Goal: Check status: Check status

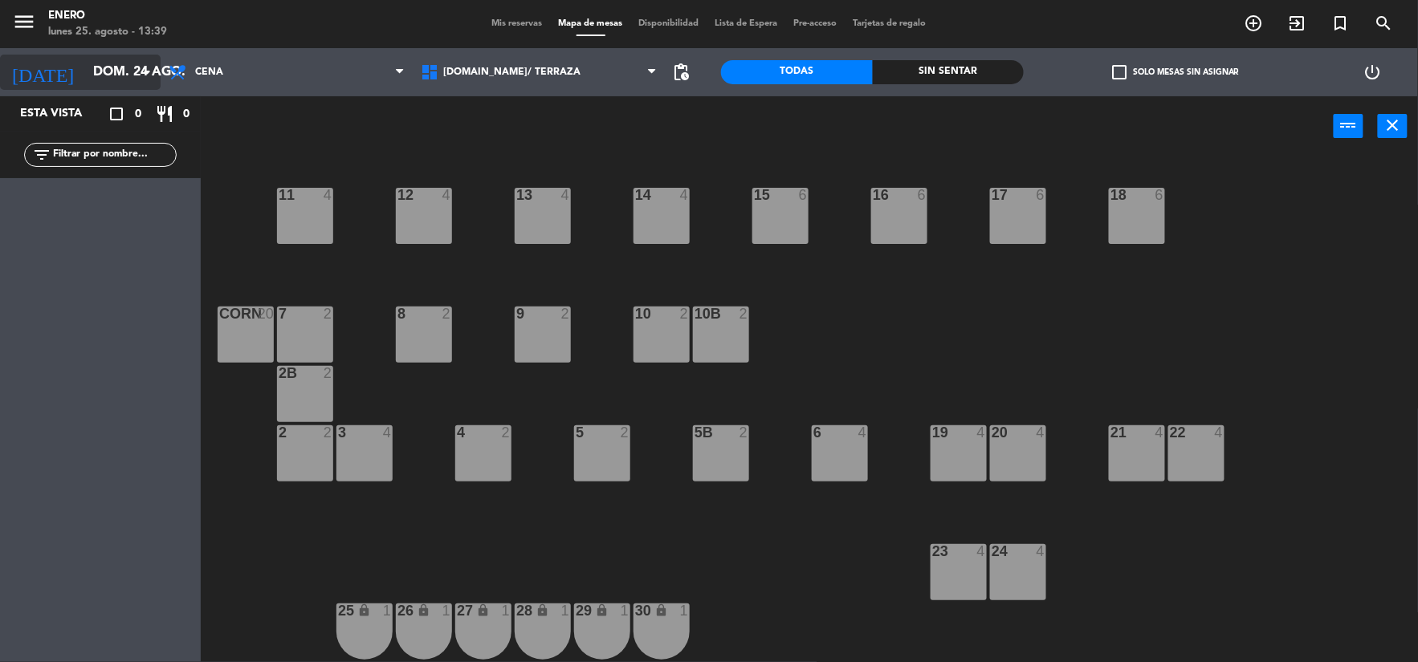
click at [101, 58] on input "dom. 24 ago." at bounding box center [170, 72] width 170 height 31
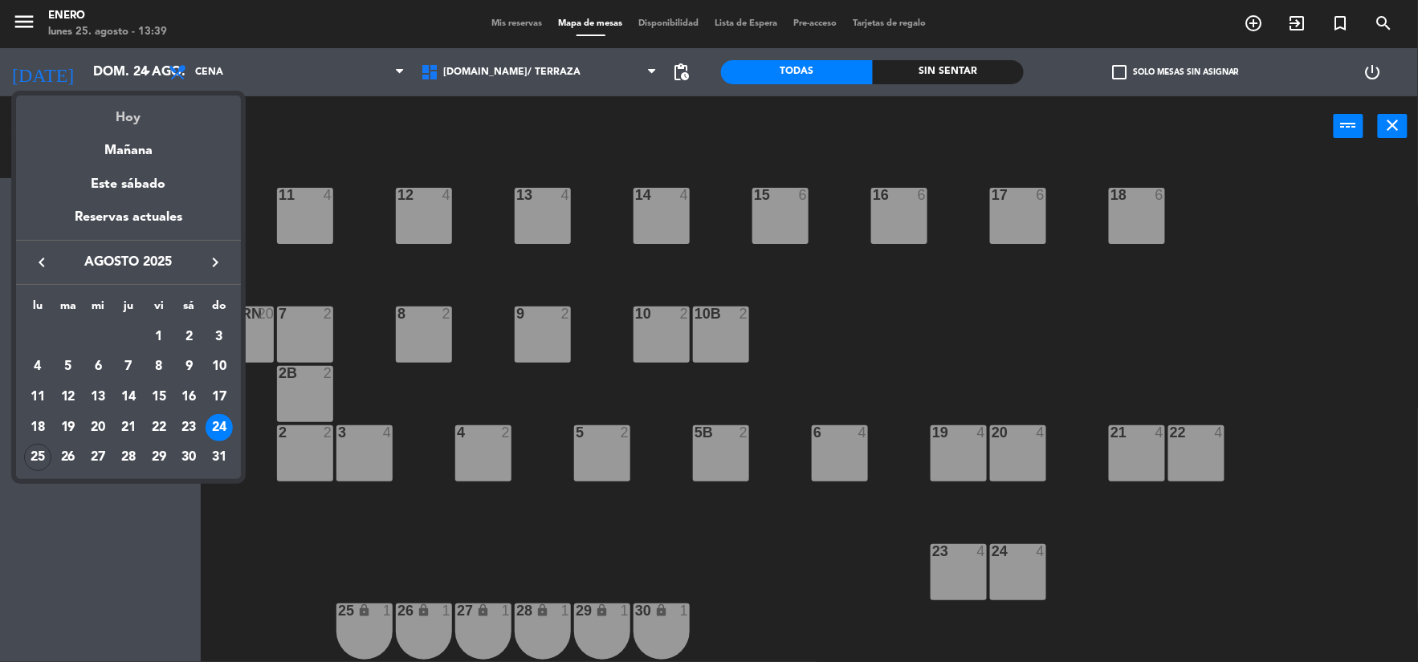
click at [139, 122] on div "Hoy" at bounding box center [128, 112] width 225 height 33
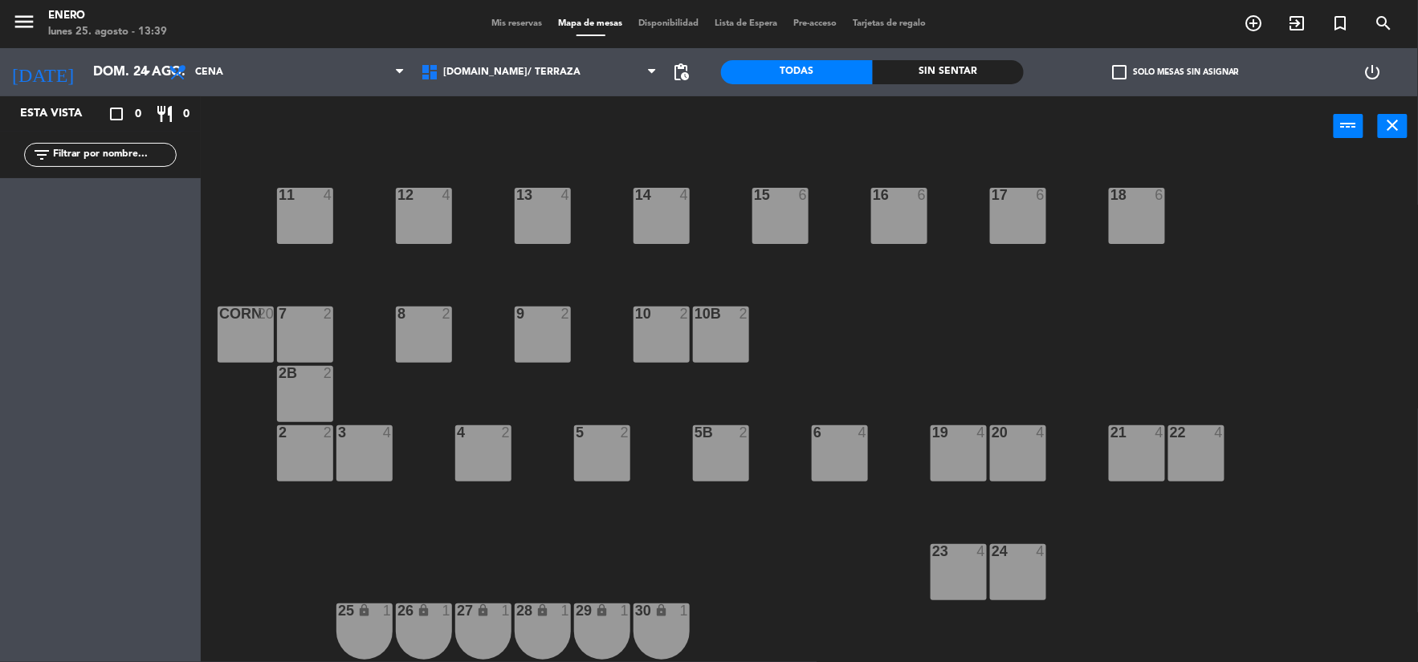
type input "lun. 25 ago."
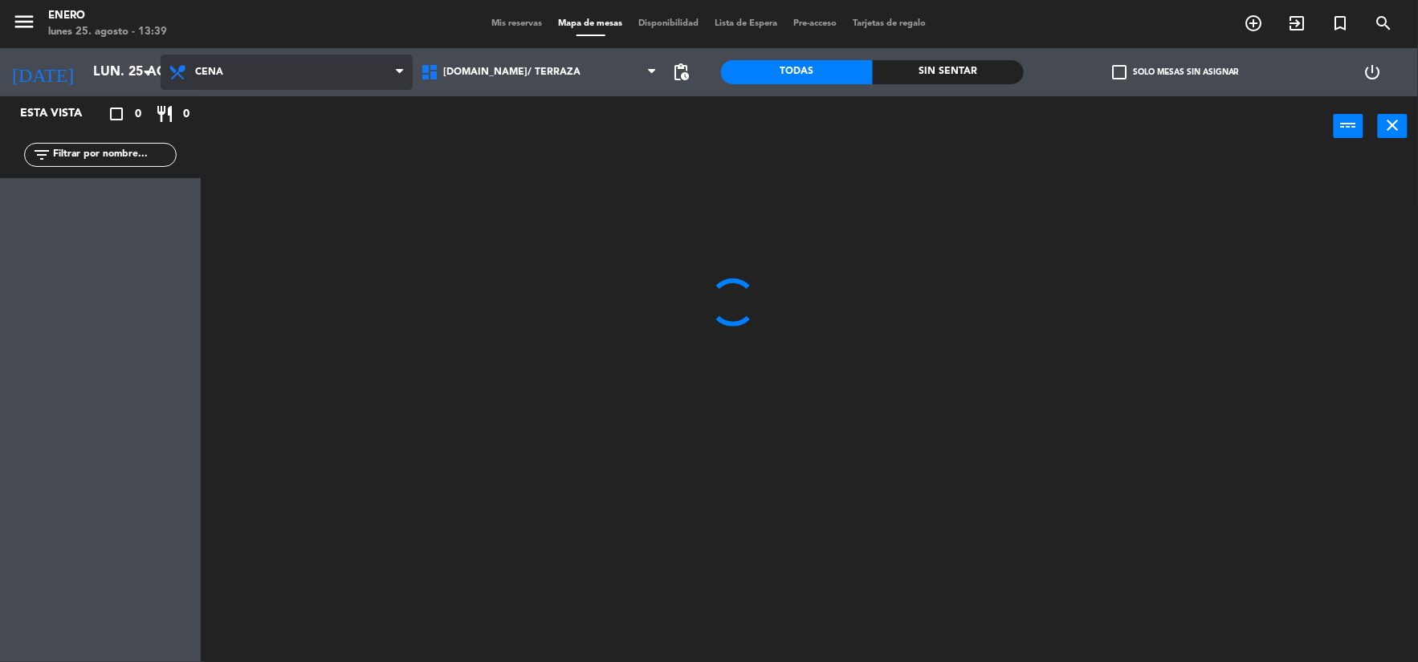
click at [377, 63] on span "Cena" at bounding box center [287, 72] width 252 height 35
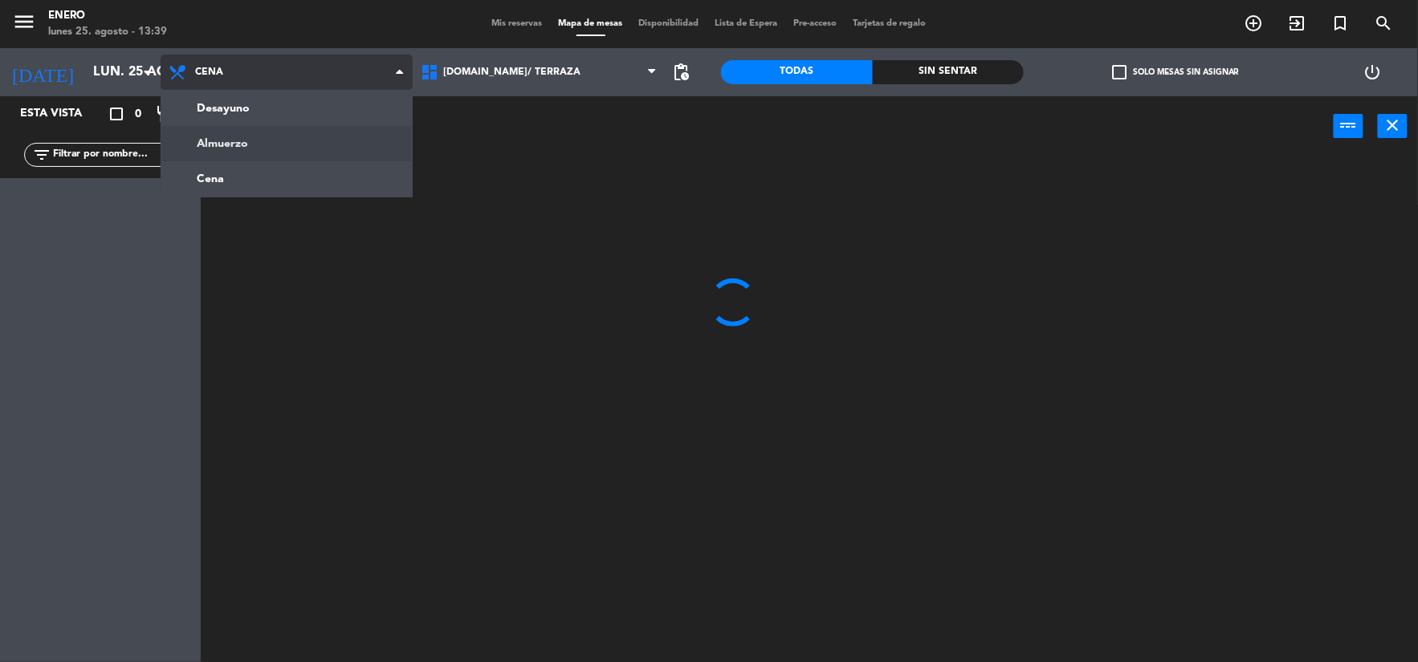
click at [323, 149] on ng-component "menu Enero [DATE] 25. agosto - 13:39 Mis reservas Mapa de mesas Disponibilidad …" at bounding box center [709, 333] width 1418 height 666
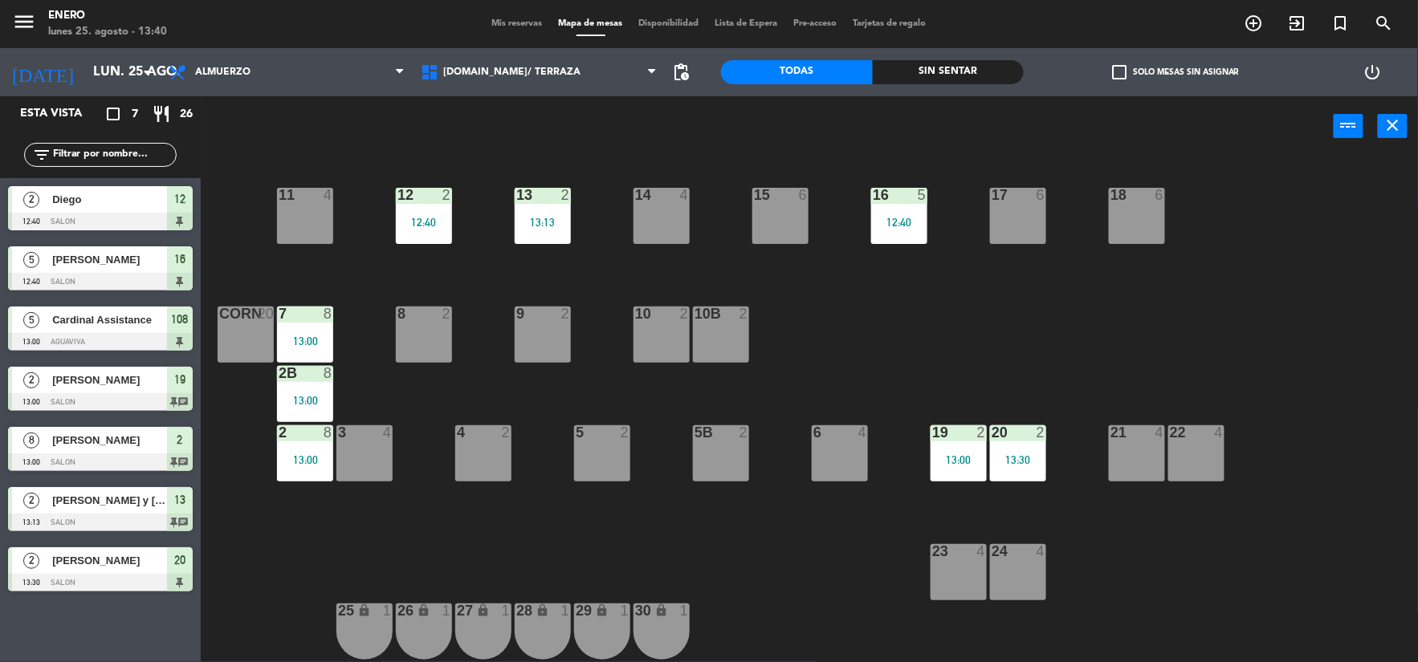
click at [519, 17] on div "Mis reservas Mapa de mesas Disponibilidad Lista de Espera Pre-acceso Tarjetas d…" at bounding box center [709, 24] width 450 height 14
click at [519, 24] on span "Mis reservas" at bounding box center [517, 23] width 67 height 9
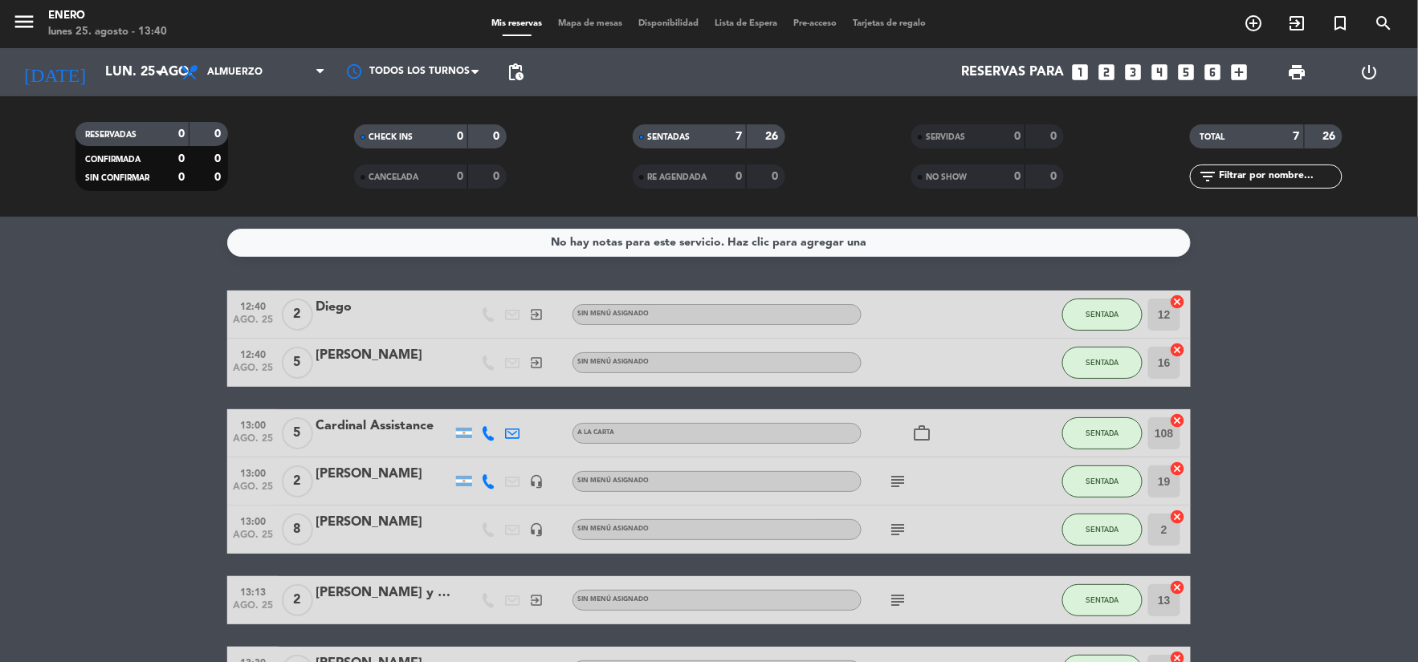
click at [885, 305] on div at bounding box center [933, 314] width 145 height 47
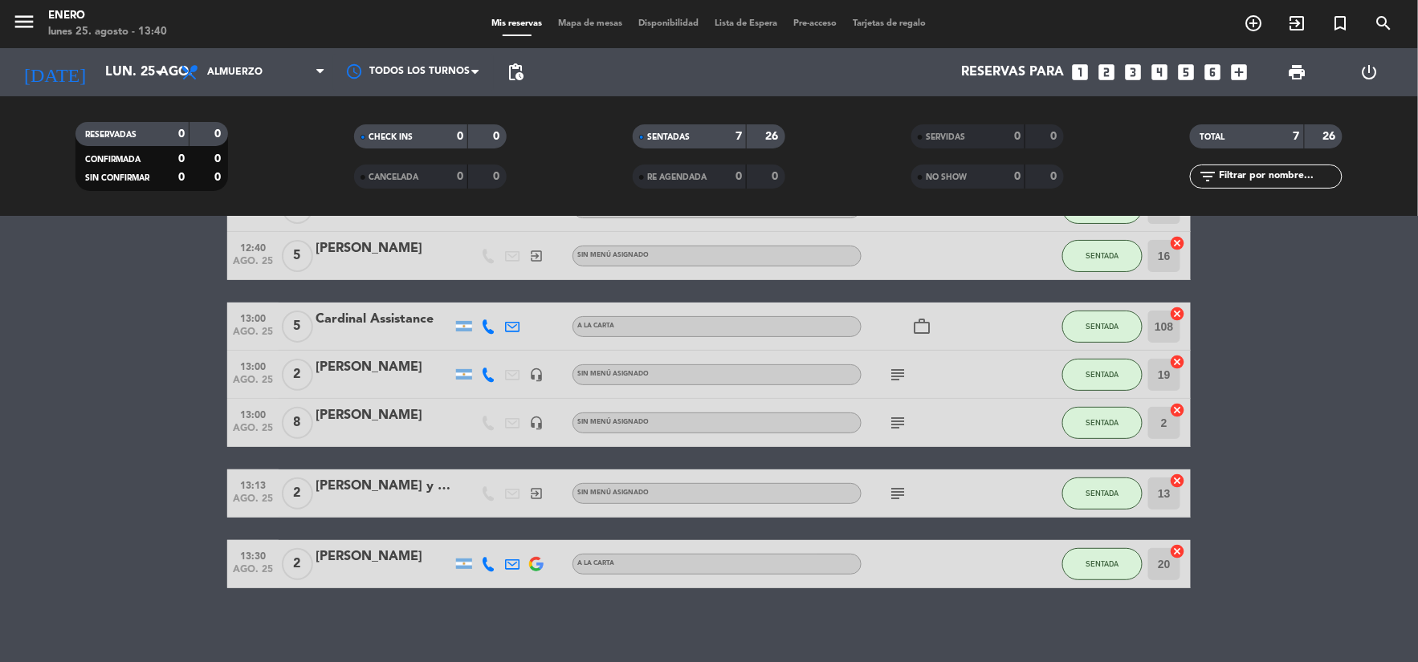
click at [890, 488] on icon "subject" at bounding box center [897, 493] width 19 height 19
drag, startPoint x: 900, startPoint y: 360, endPoint x: 899, endPoint y: 385, distance: 24.9
click at [900, 369] on div "subject" at bounding box center [933, 374] width 145 height 47
click at [899, 385] on div "subject" at bounding box center [933, 374] width 145 height 47
click at [898, 383] on icon "subject" at bounding box center [897, 374] width 19 height 19
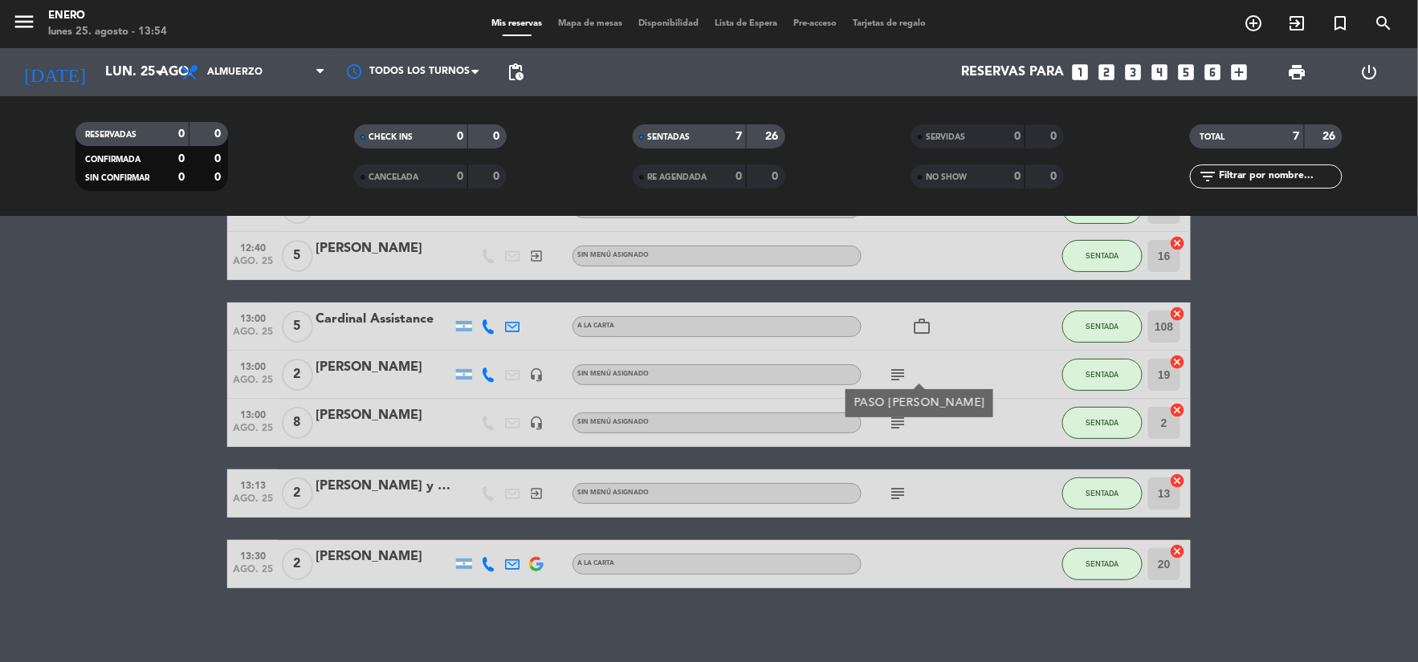
click at [958, 369] on div "subject PASO [DEMOGRAPHIC_DATA]" at bounding box center [933, 374] width 145 height 47
click at [902, 376] on icon "subject" at bounding box center [897, 374] width 19 height 19
